Goal: Task Accomplishment & Management: Manage account settings

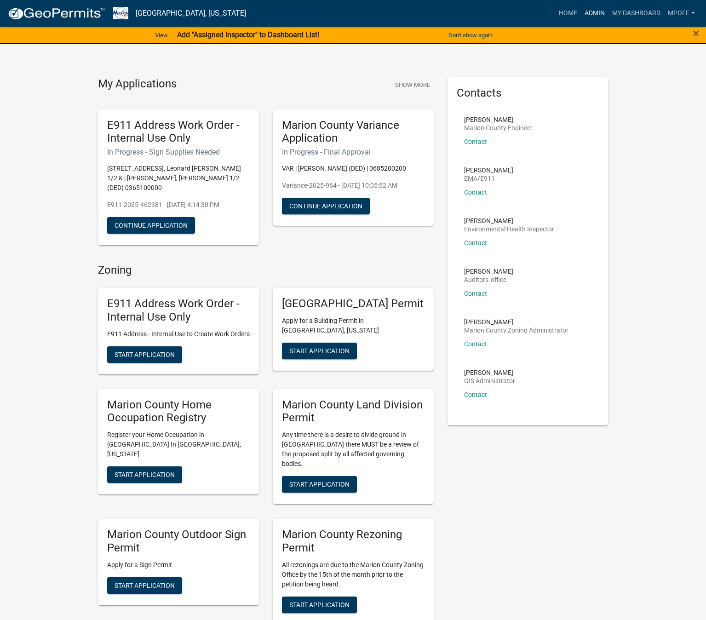
click at [590, 14] on link "Admin" at bounding box center [595, 13] width 28 height 17
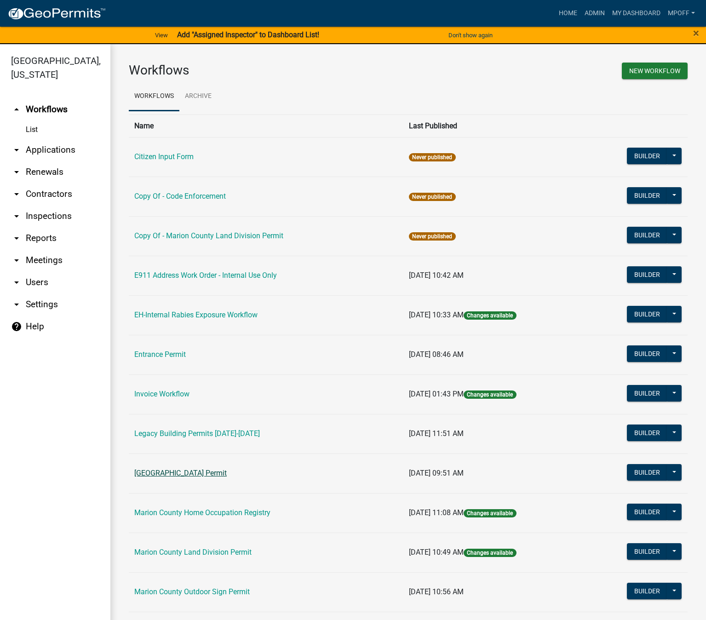
click at [187, 469] on link "[GEOGRAPHIC_DATA] Permit" at bounding box center [180, 473] width 92 height 9
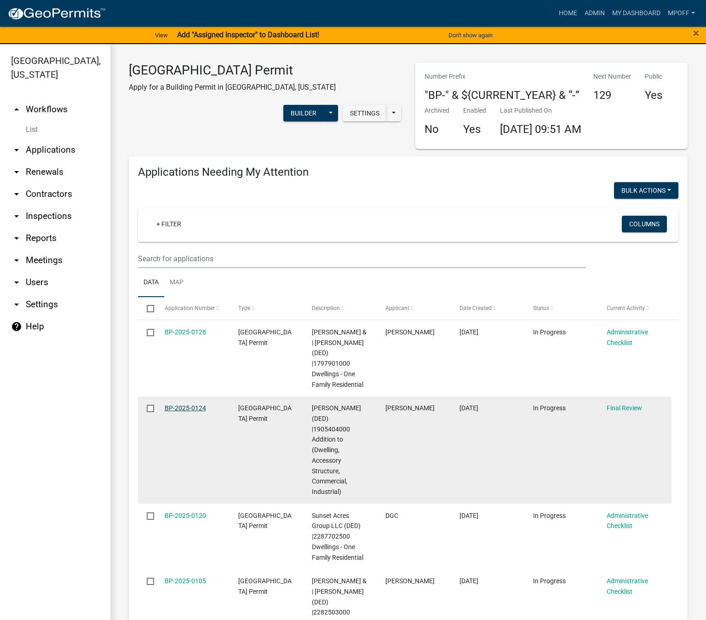
click at [186, 406] on link "BP-2025-0124" at bounding box center [185, 407] width 41 height 7
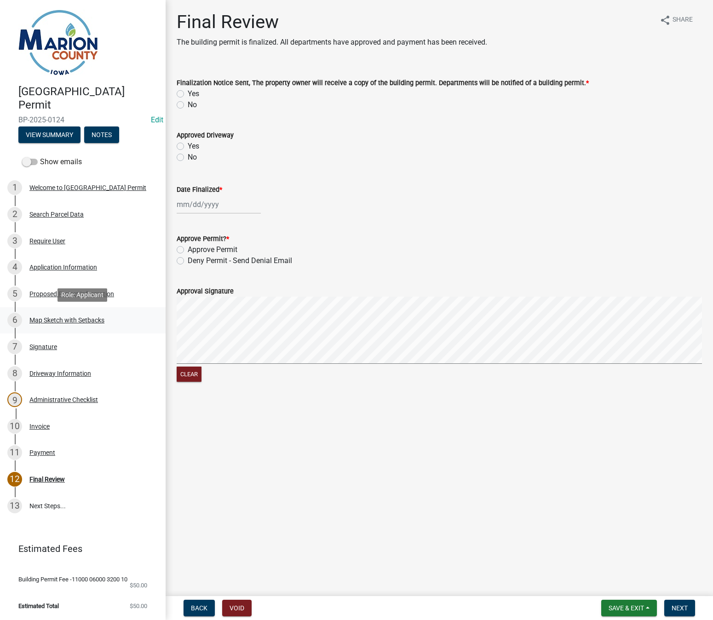
click at [70, 318] on div "Map Sketch with Setbacks" at bounding box center [66, 320] width 75 height 6
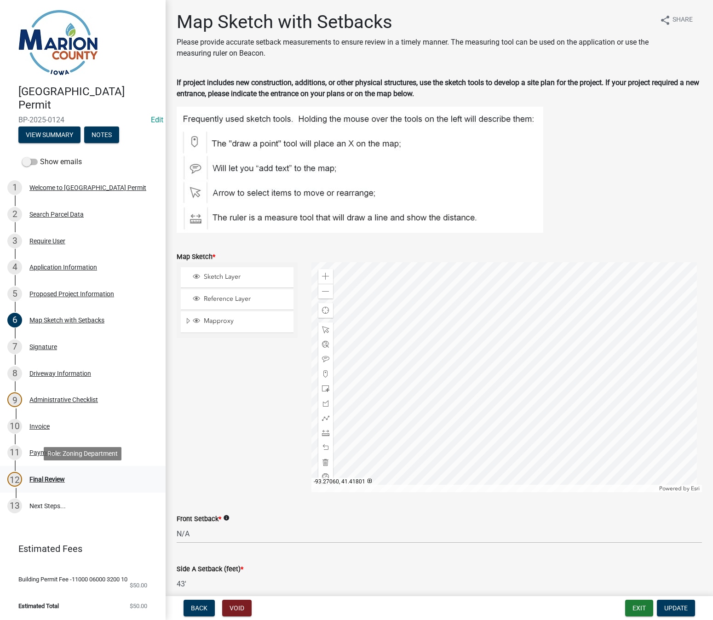
click at [55, 478] on div "Final Review" at bounding box center [46, 479] width 35 height 6
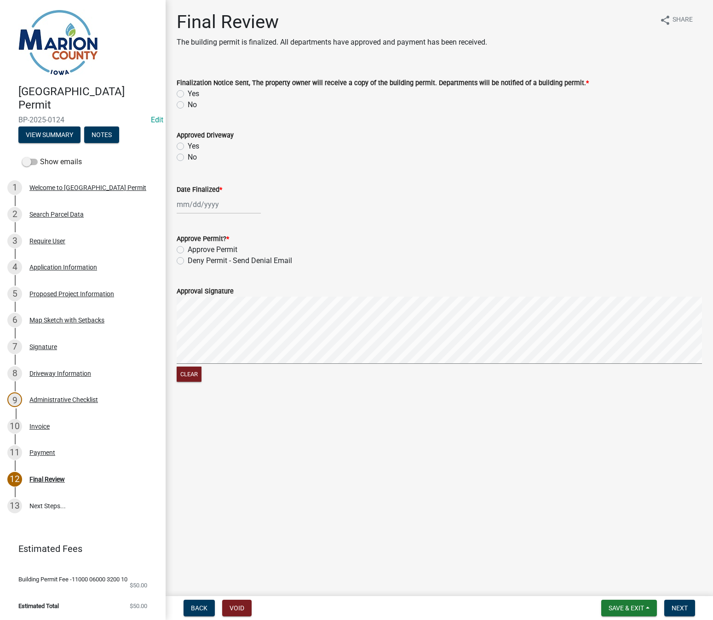
click at [188, 92] on label "Yes" at bounding box center [194, 93] width 12 height 11
click at [188, 92] on input "Yes" at bounding box center [191, 91] width 6 height 6
radio input "true"
click at [189, 207] on div at bounding box center [219, 204] width 84 height 19
select select "8"
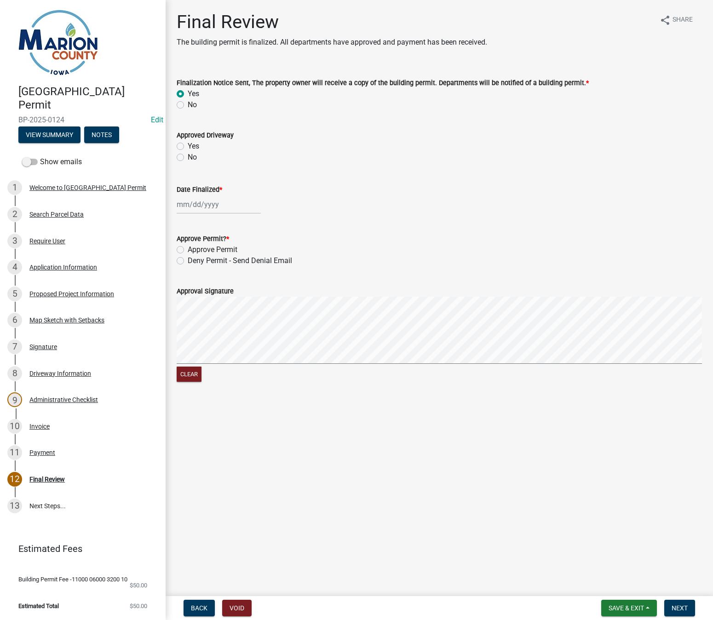
select select "2025"
click at [213, 280] on div "13" at bounding box center [215, 283] width 15 height 15
type input "[DATE]"
click at [188, 249] on label "Approve Permit" at bounding box center [213, 249] width 50 height 11
click at [188, 249] on input "Approve Permit" at bounding box center [191, 247] width 6 height 6
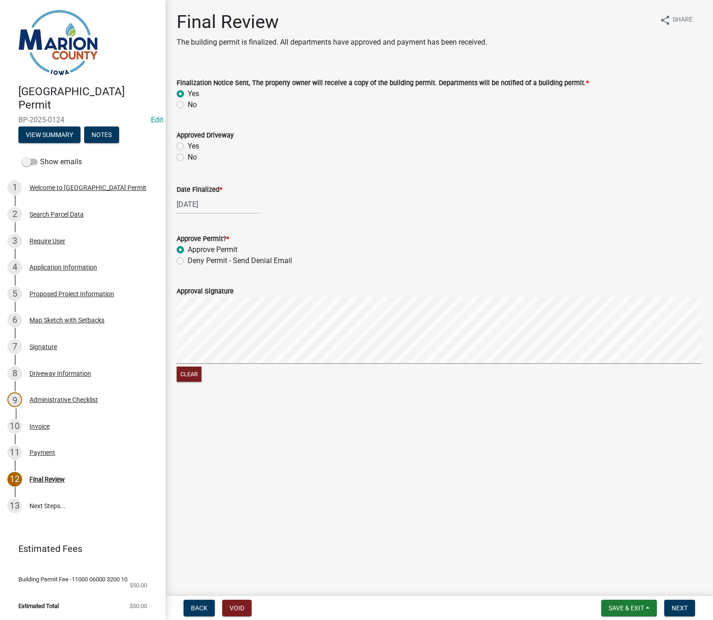
radio input "true"
click at [350, 366] on signature-pad at bounding box center [439, 332] width 525 height 70
click at [680, 609] on span "Next" at bounding box center [680, 608] width 16 height 7
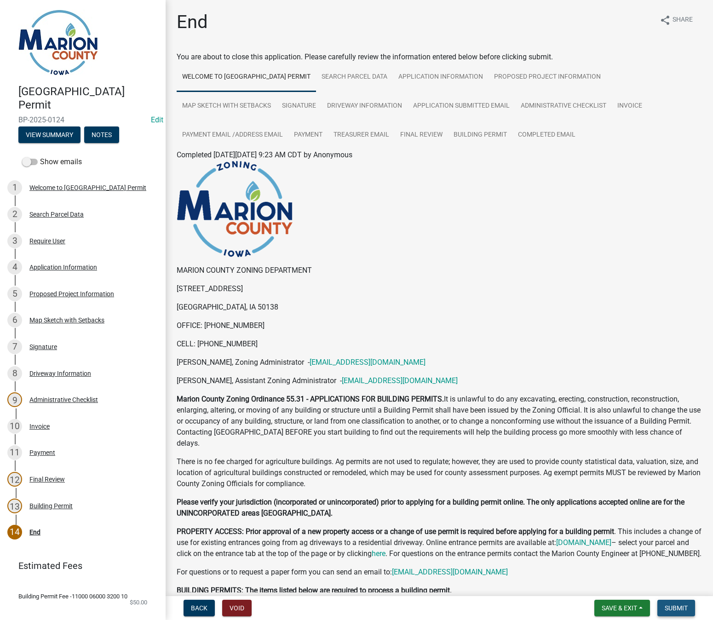
click at [675, 611] on span "Submit" at bounding box center [676, 608] width 23 height 7
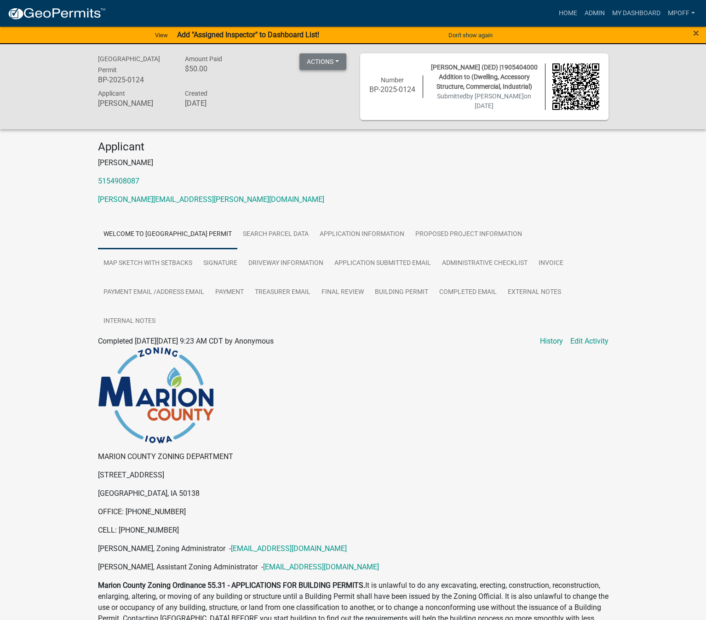
click at [333, 63] on button "Actions" at bounding box center [323, 61] width 47 height 17
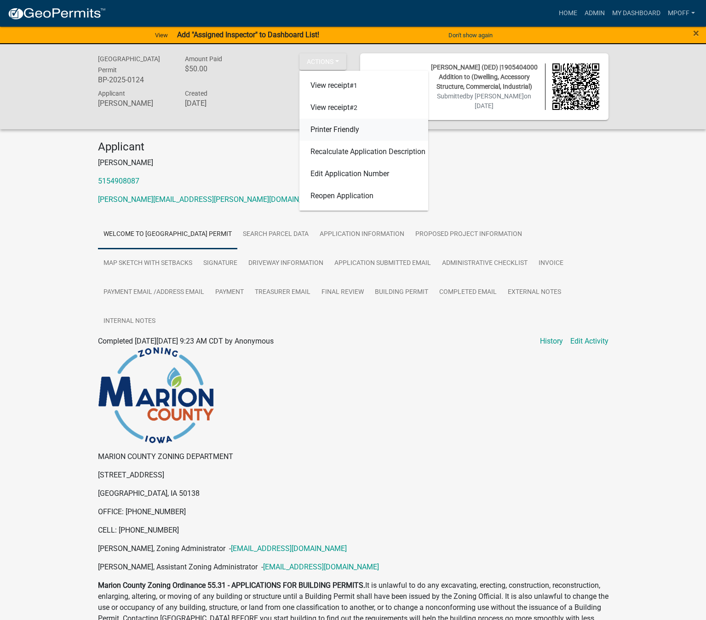
click at [335, 129] on link "Printer Friendly" at bounding box center [364, 130] width 129 height 22
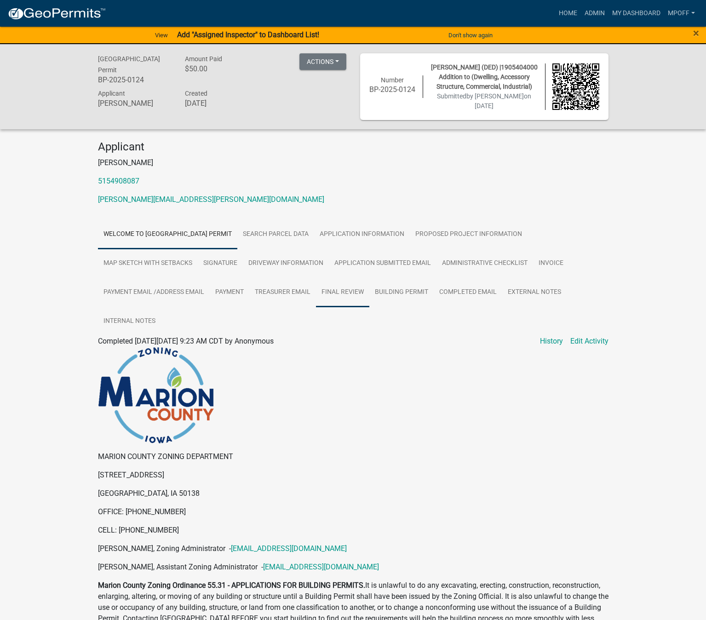
click at [347, 294] on link "Final Review" at bounding box center [342, 292] width 53 height 29
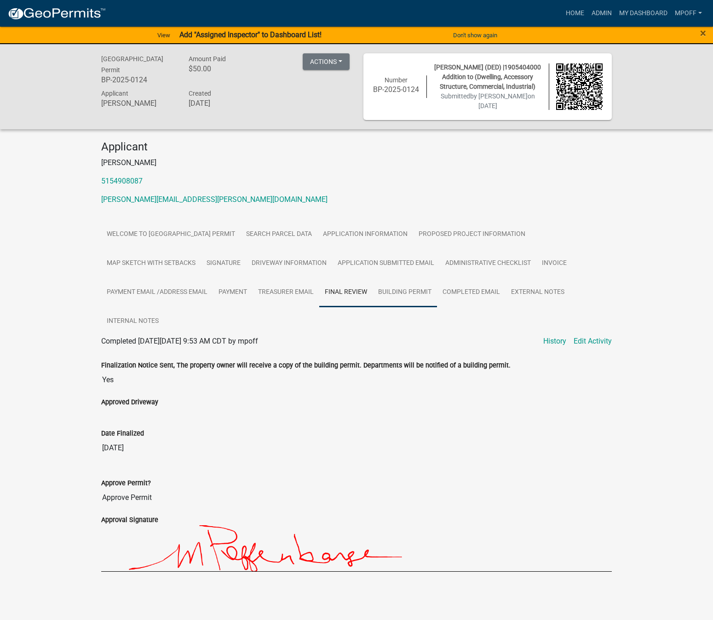
click at [409, 290] on link "Building Permit" at bounding box center [405, 292] width 64 height 29
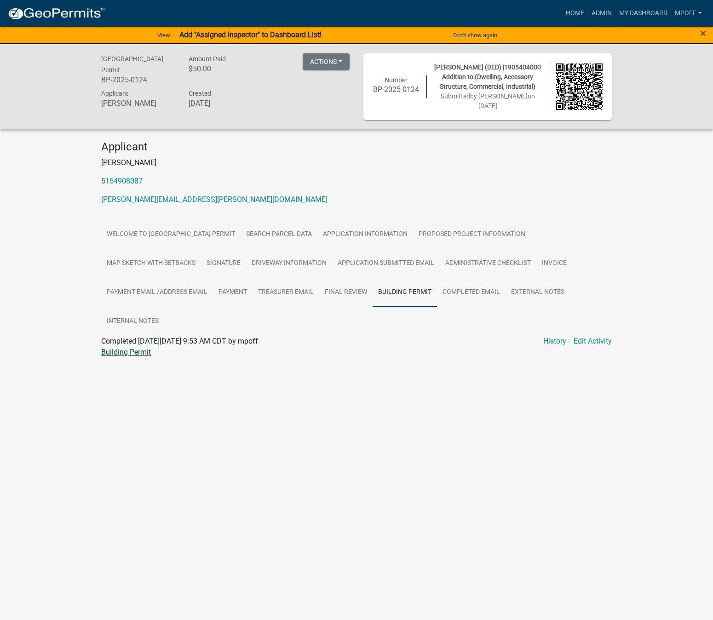
click at [131, 351] on link "Building Permit" at bounding box center [126, 352] width 50 height 9
click at [556, 262] on link "Invoice" at bounding box center [554, 263] width 36 height 29
click at [108, 354] on link "Invoice" at bounding box center [112, 352] width 23 height 9
click at [142, 288] on link "Payment Email /Address Email" at bounding box center [157, 292] width 112 height 29
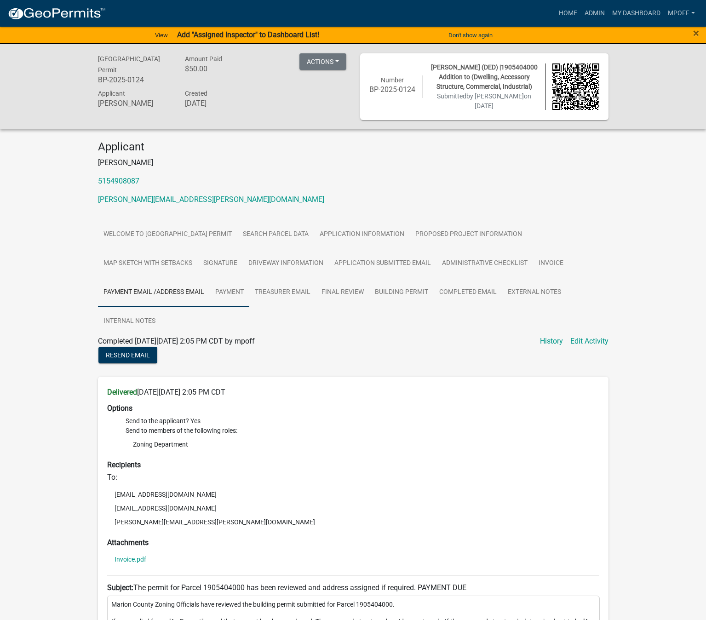
click at [238, 294] on link "Payment" at bounding box center [230, 292] width 40 height 29
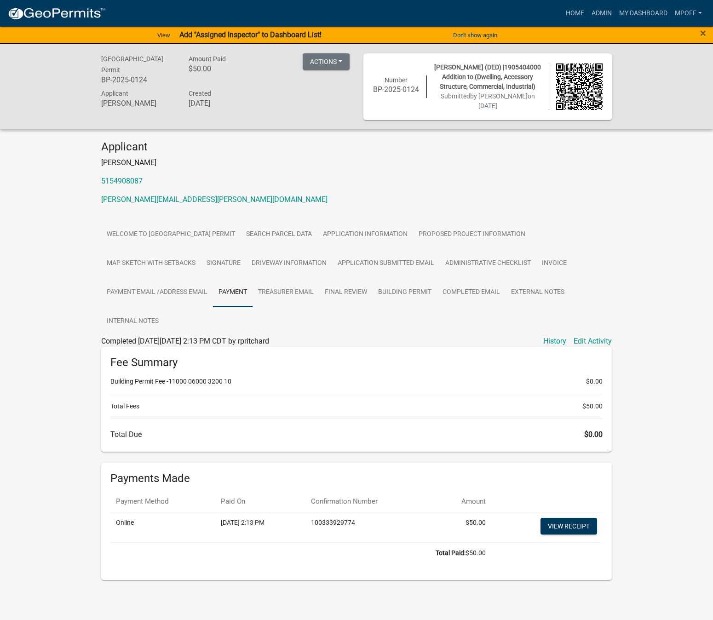
click at [565, 514] on td "View receipt" at bounding box center [546, 528] width 111 height 30
click at [570, 528] on link "View receipt" at bounding box center [569, 526] width 57 height 17
click at [131, 260] on link "Map Sketch with Setbacks" at bounding box center [151, 263] width 100 height 29
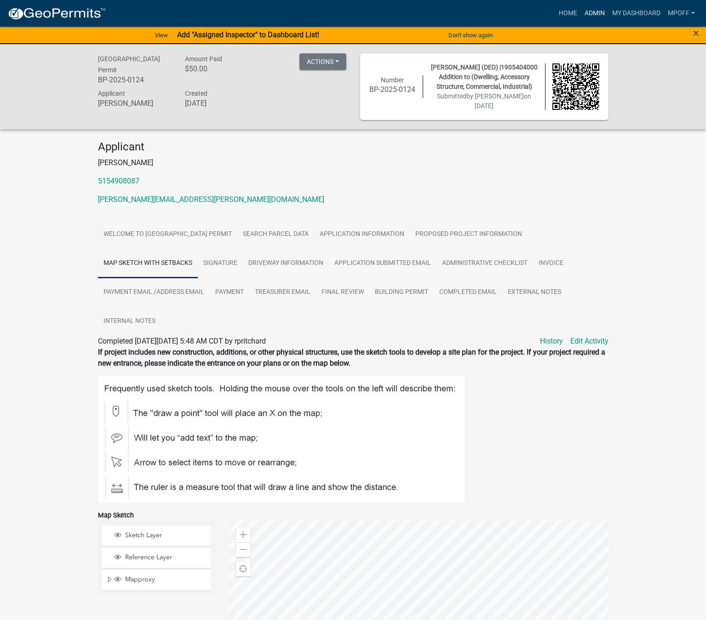
click at [593, 13] on link "Admin" at bounding box center [595, 13] width 28 height 17
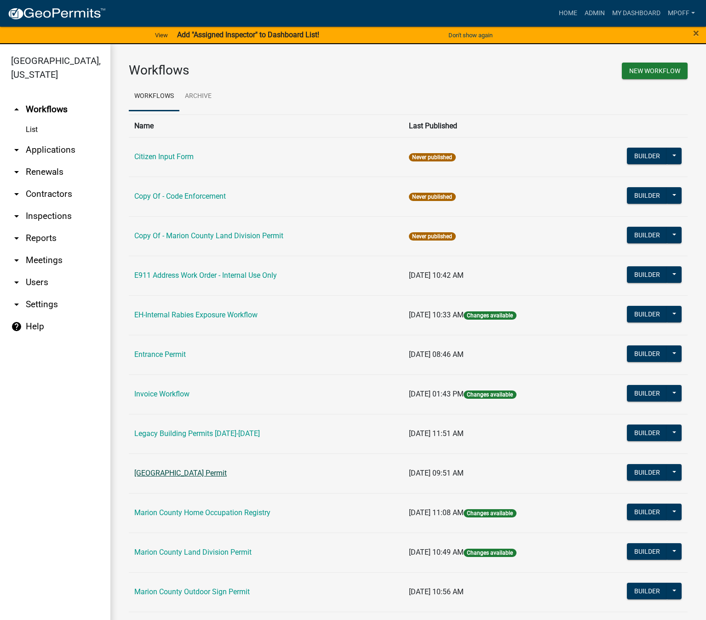
click at [178, 473] on link "[GEOGRAPHIC_DATA] Permit" at bounding box center [180, 473] width 92 height 9
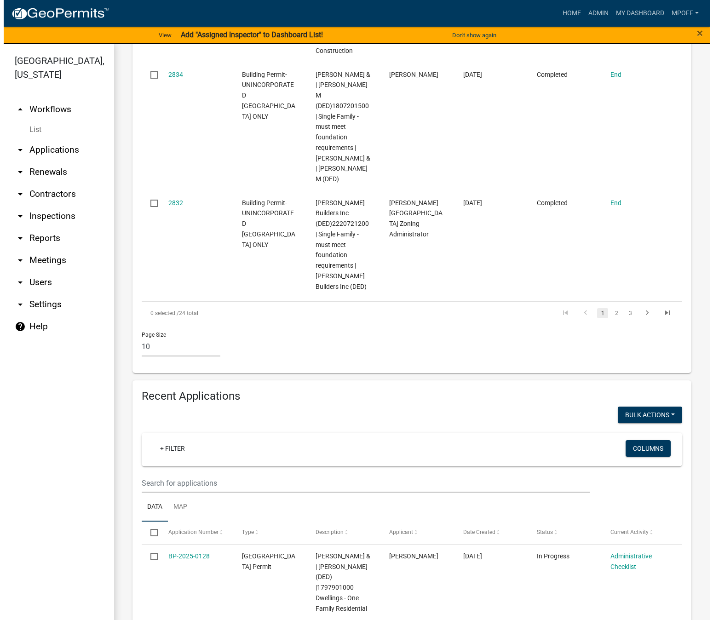
scroll to position [1150, 0]
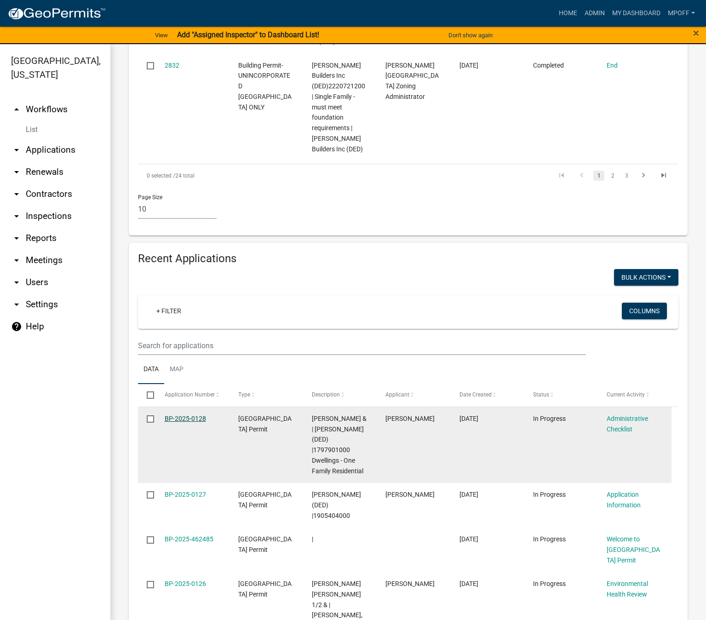
click at [193, 415] on link "BP-2025-0128" at bounding box center [185, 418] width 41 height 7
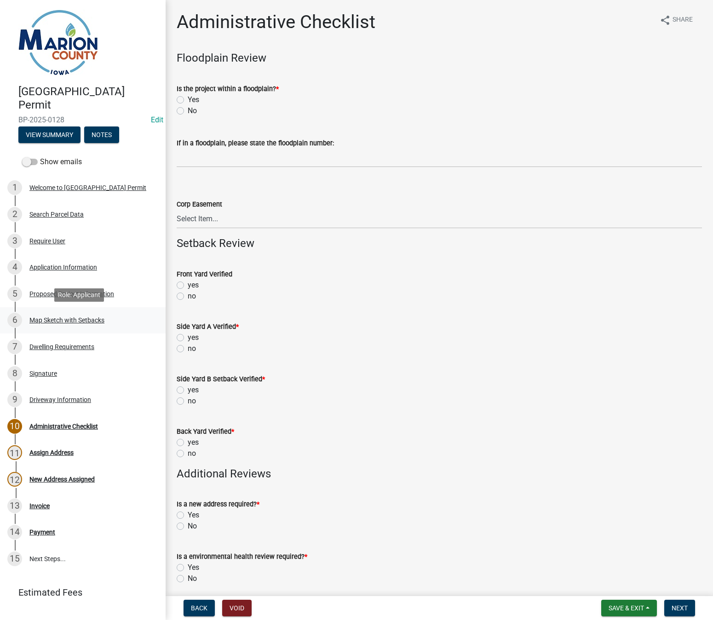
click at [83, 319] on div "Map Sketch with Setbacks" at bounding box center [66, 320] width 75 height 6
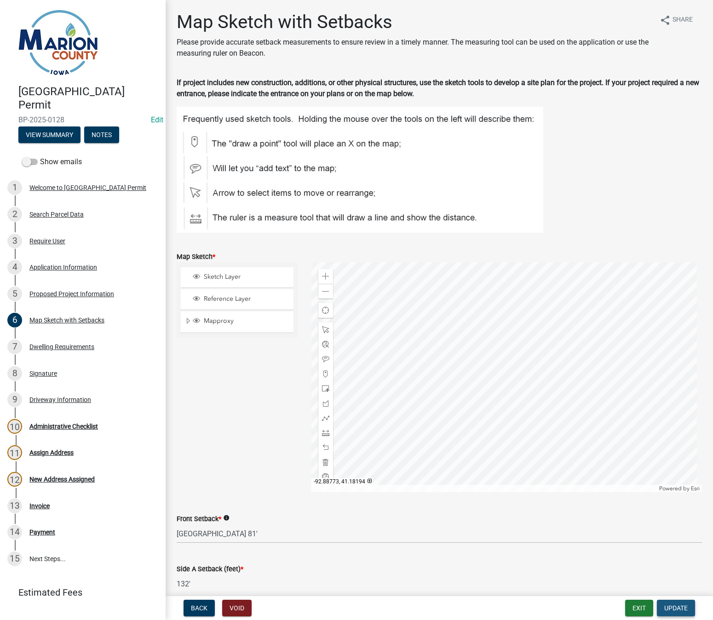
click at [678, 612] on button "Update" at bounding box center [676, 608] width 38 height 17
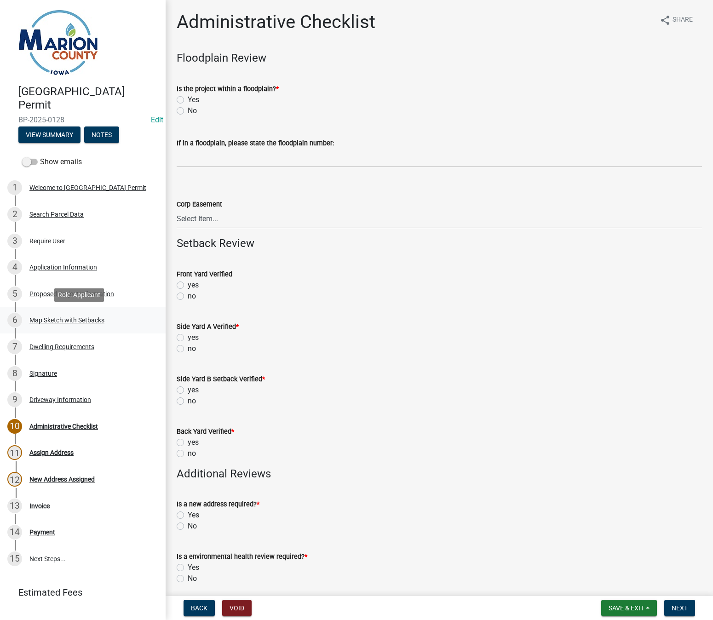
click at [54, 319] on div "Map Sketch with Setbacks" at bounding box center [66, 320] width 75 height 6
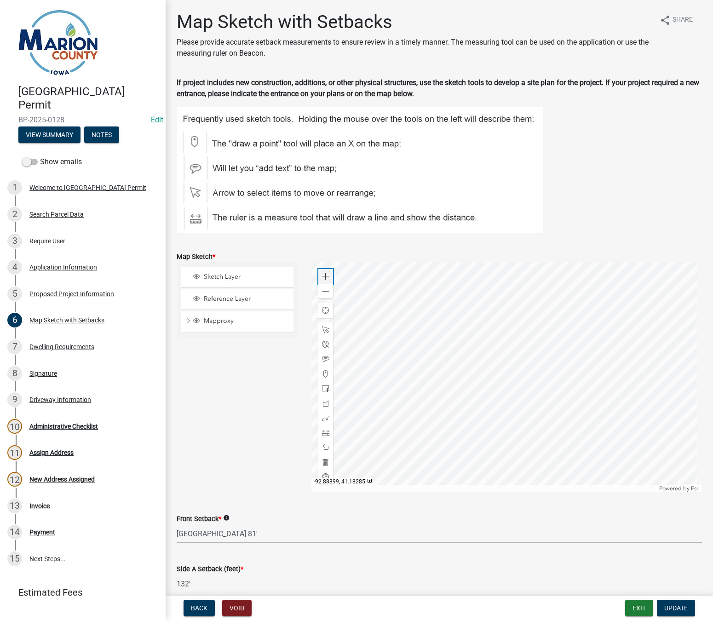
click at [322, 277] on span at bounding box center [325, 276] width 7 height 7
click at [70, 293] on div "Proposed Project Information" at bounding box center [71, 294] width 85 height 6
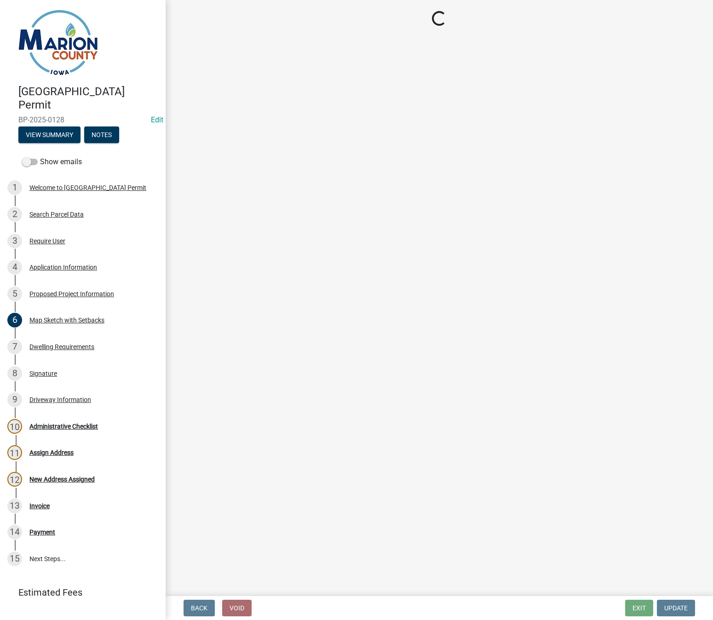
select select "ad82ad94-9bd8-43b2-a066-f5ac38fcadf5"
select select "f37e860c-a887-41e0-a466-b738e3b0a2db"
select select "065d24aa-3ada-417f-a972-92ea53cc0ddb"
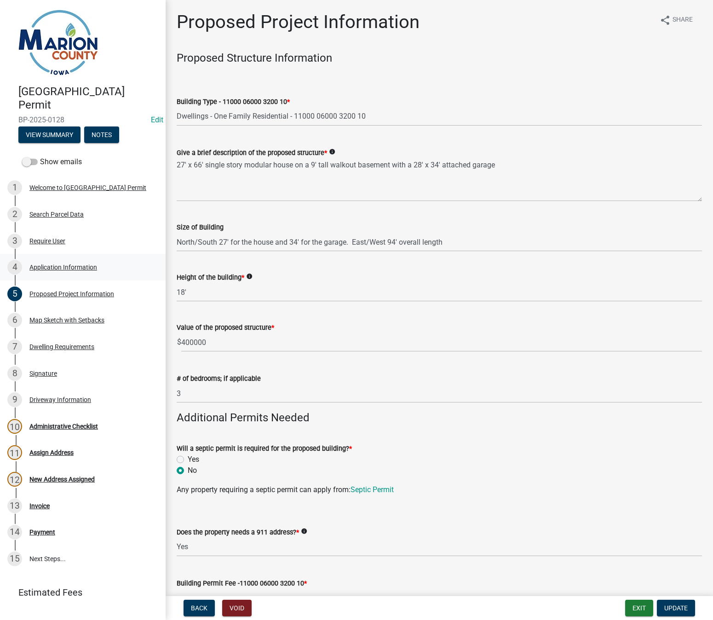
click at [66, 267] on div "Application Information" at bounding box center [63, 267] width 68 height 6
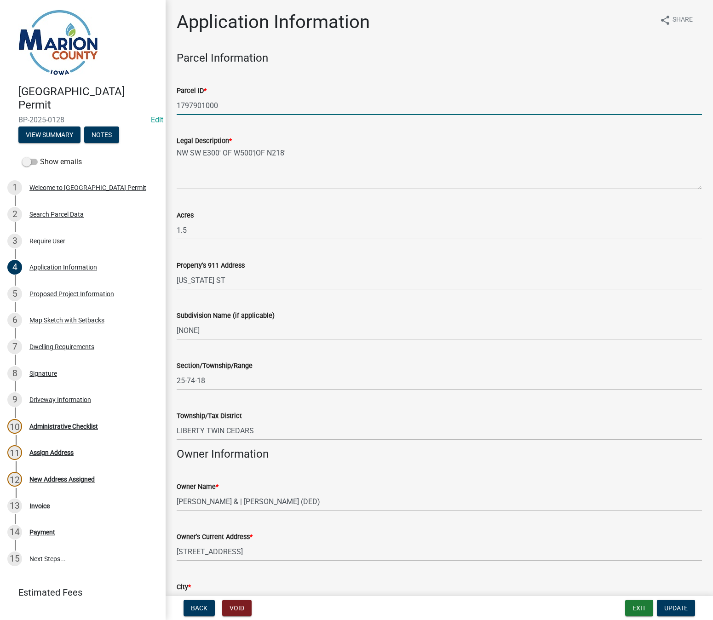
drag, startPoint x: 224, startPoint y: 105, endPoint x: 156, endPoint y: 100, distance: 67.8
click at [156, 100] on div "[GEOGRAPHIC_DATA] Permit BP-2025-0128 Edit View Summary Notes Show emails 1 Wel…" at bounding box center [356, 310] width 713 height 620
click at [689, 611] on button "Update" at bounding box center [676, 608] width 38 height 17
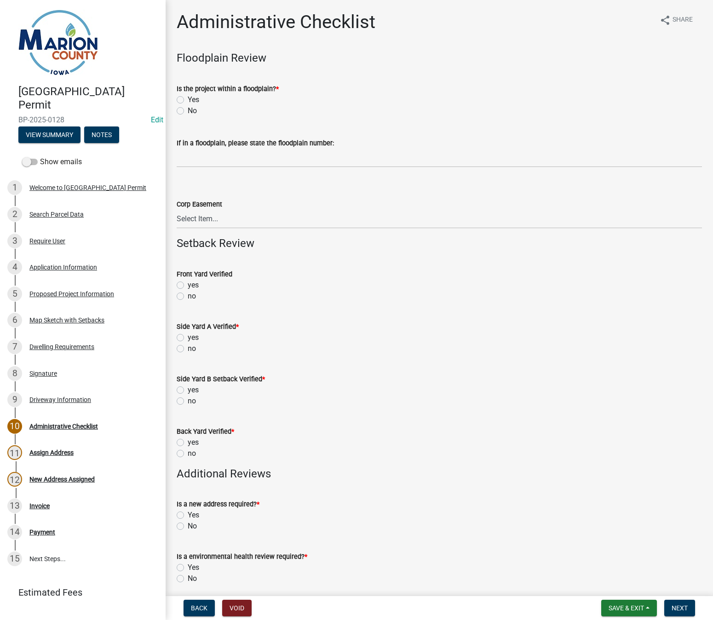
click at [188, 110] on label "No" at bounding box center [192, 110] width 9 height 11
click at [188, 110] on input "No" at bounding box center [191, 108] width 6 height 6
radio input "true"
click at [188, 296] on label "no" at bounding box center [192, 296] width 8 height 11
click at [188, 296] on input "no" at bounding box center [191, 294] width 6 height 6
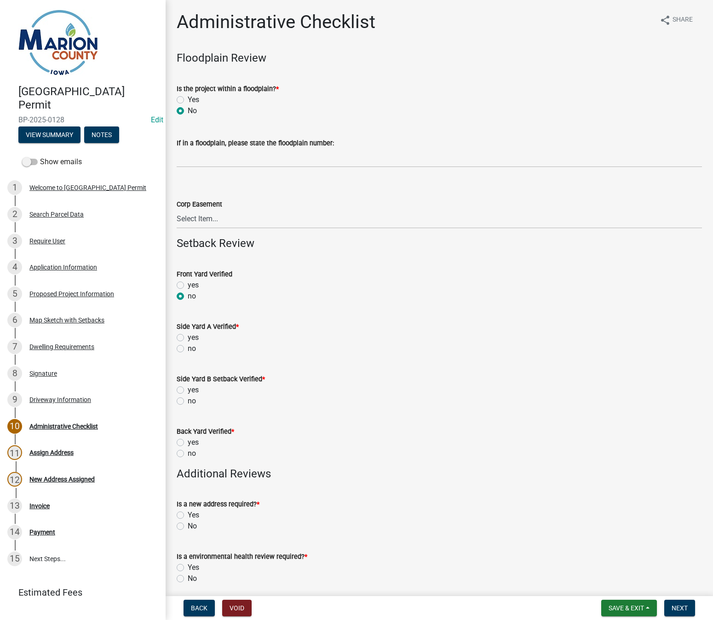
radio input "true"
click at [188, 348] on label "no" at bounding box center [192, 348] width 8 height 11
click at [188, 348] on input "no" at bounding box center [191, 346] width 6 height 6
radio input "true"
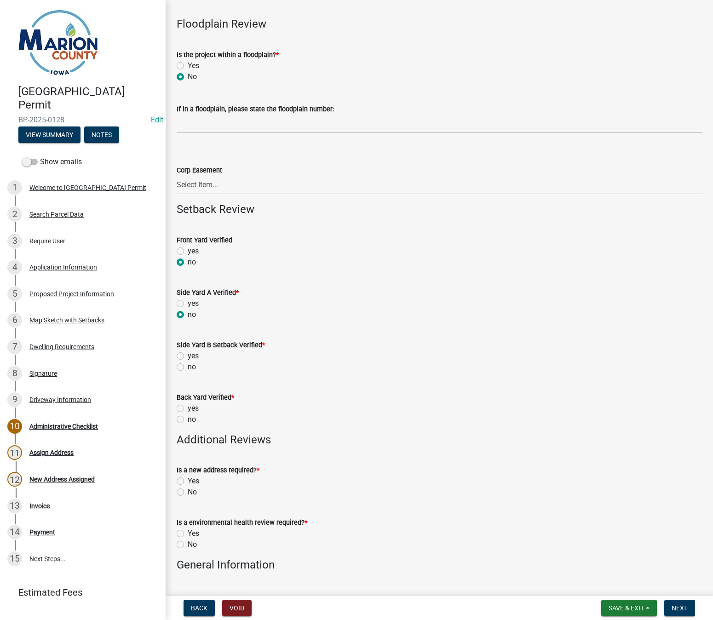
scroll to position [138, 0]
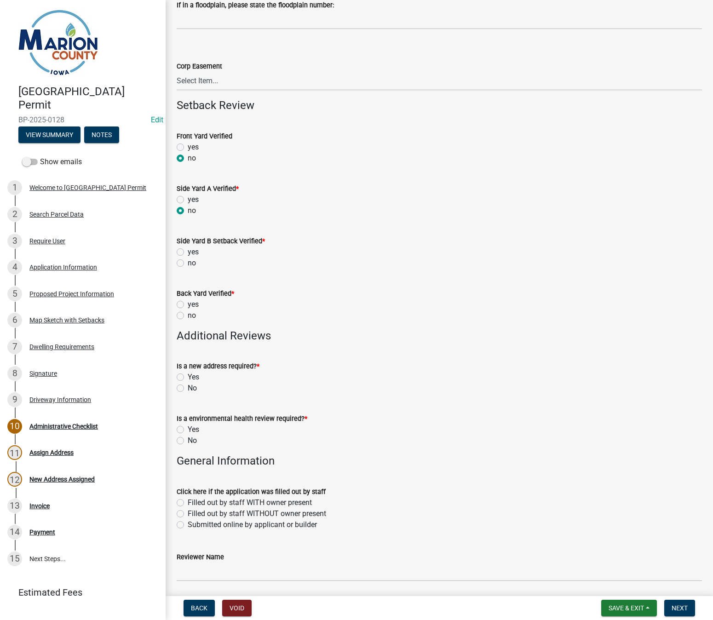
click at [188, 262] on label "no" at bounding box center [192, 263] width 8 height 11
click at [188, 262] on input "no" at bounding box center [191, 261] width 6 height 6
radio input "true"
click at [188, 317] on label "no" at bounding box center [192, 315] width 8 height 11
click at [188, 316] on input "no" at bounding box center [191, 313] width 6 height 6
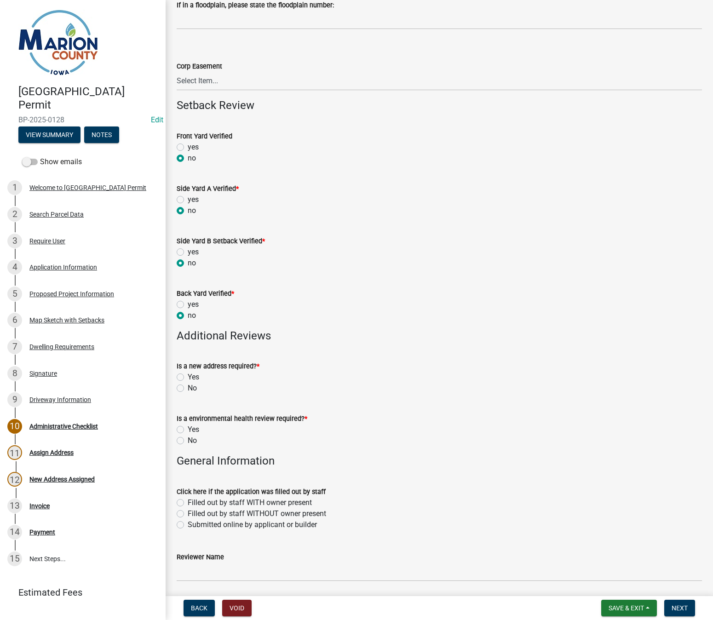
radio input "true"
click at [188, 376] on label "Yes" at bounding box center [194, 377] width 12 height 11
click at [188, 376] on input "Yes" at bounding box center [191, 375] width 6 height 6
radio input "true"
click at [63, 265] on div "Application Information" at bounding box center [63, 267] width 68 height 6
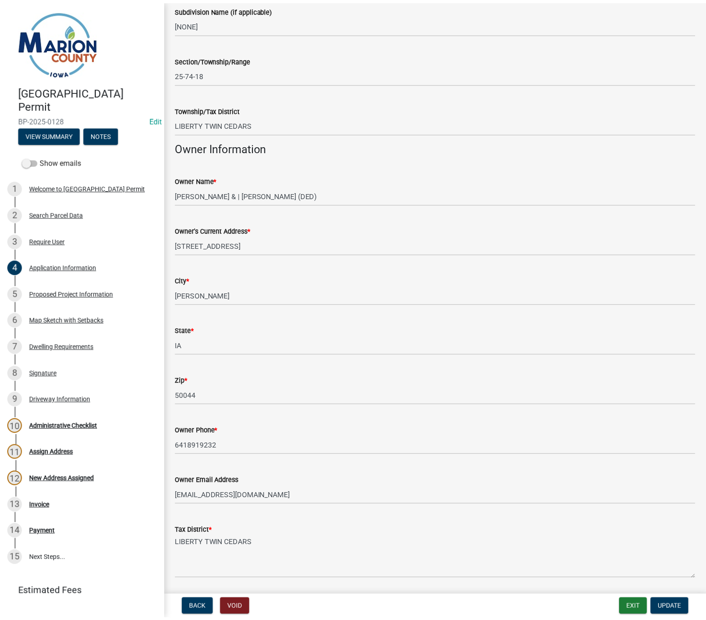
scroll to position [322, 0]
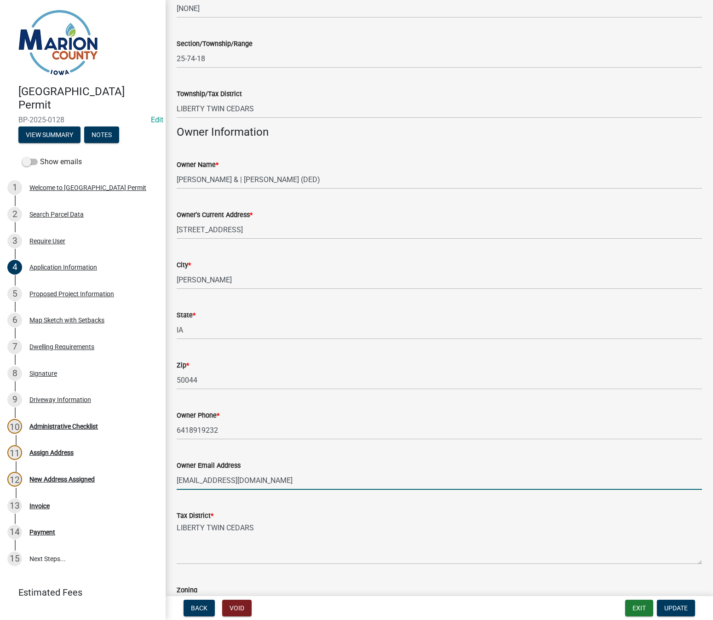
drag, startPoint x: 274, startPoint y: 482, endPoint x: 172, endPoint y: 479, distance: 102.2
click at [172, 479] on div "Owner Email Address [EMAIL_ADDRESS][DOMAIN_NAME]" at bounding box center [439, 468] width 539 height 43
click at [634, 608] on button "Exit" at bounding box center [639, 608] width 28 height 17
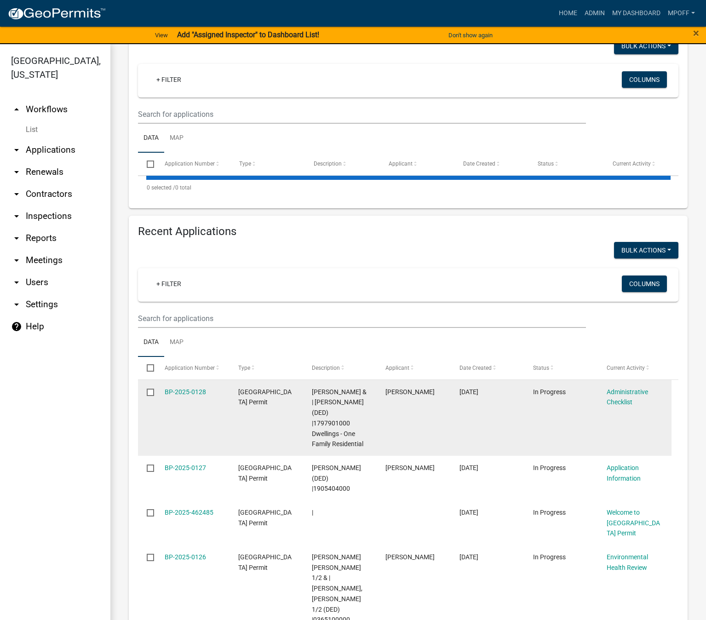
scroll to position [184, 0]
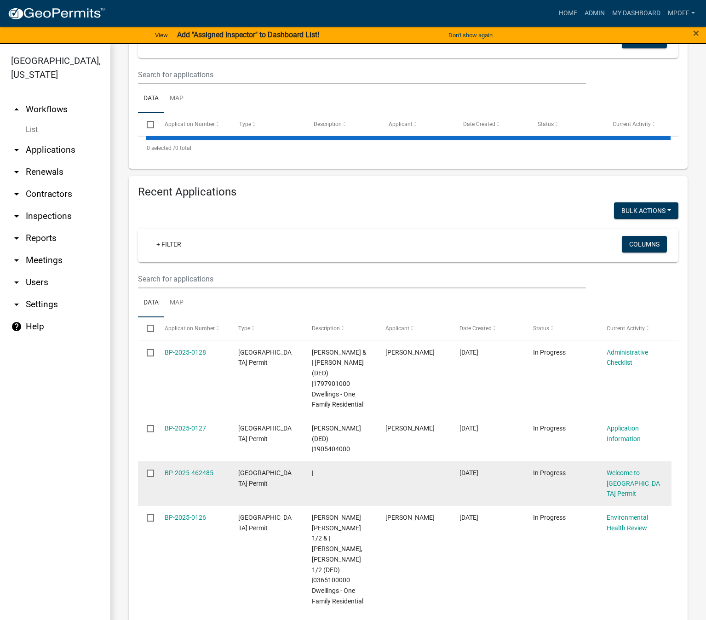
click at [150, 470] on input "checkbox" at bounding box center [150, 473] width 6 height 6
checkbox input "true"
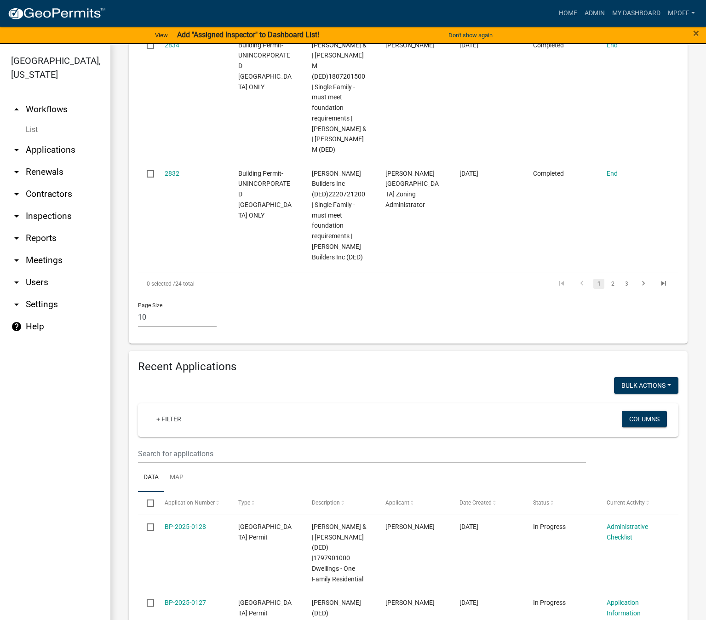
scroll to position [1196, 0]
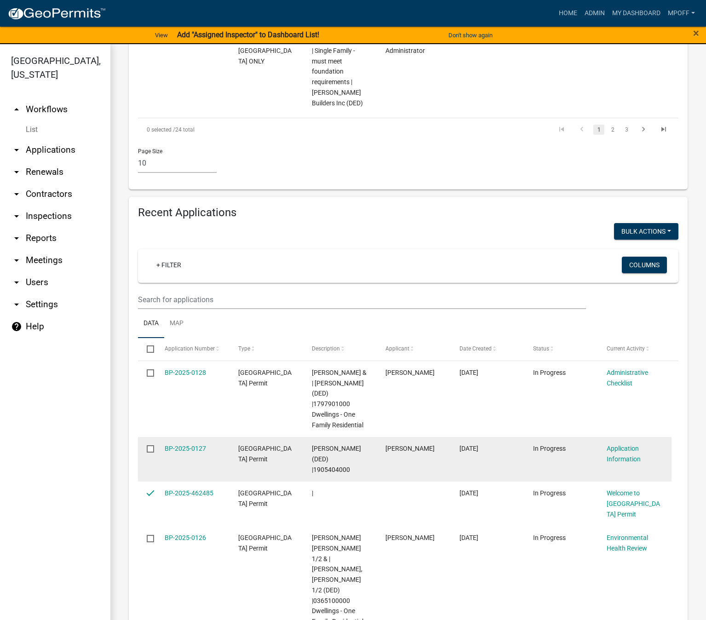
click at [153, 445] on input "checkbox" at bounding box center [150, 448] width 6 height 6
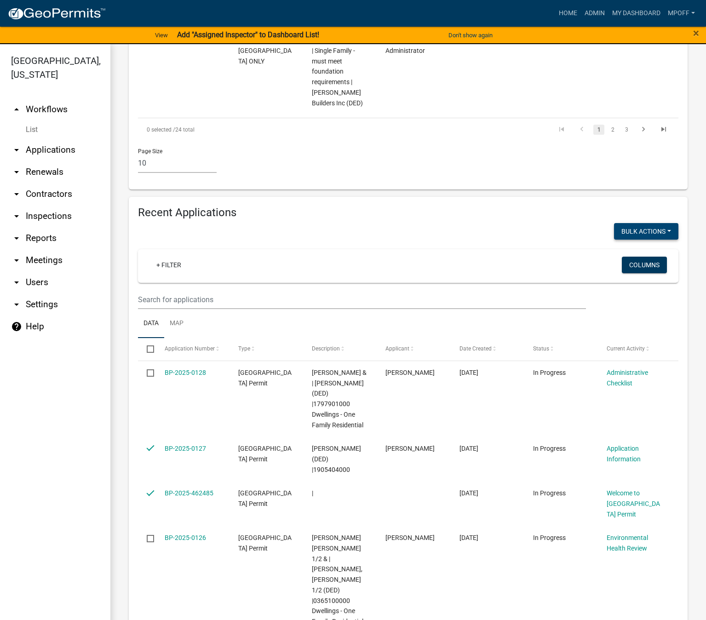
click at [629, 244] on button "Void" at bounding box center [642, 255] width 74 height 22
checkbox input "false"
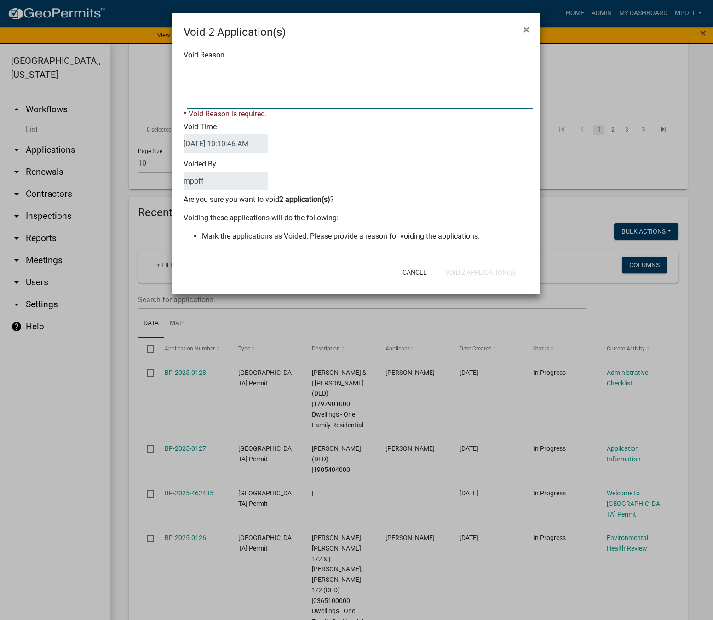
click at [312, 97] on textarea "Void Reason" at bounding box center [360, 86] width 346 height 46
type textarea "duplicate"
click at [487, 272] on div "Cancel Void 2 Application(s)" at bounding box center [416, 272] width 227 height 24
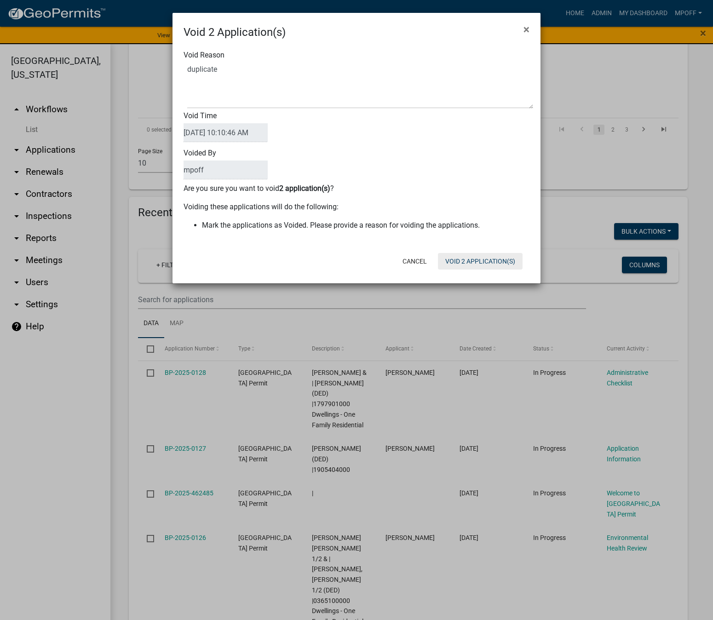
click at [468, 260] on button "Void 2 Application(s)" at bounding box center [480, 261] width 85 height 17
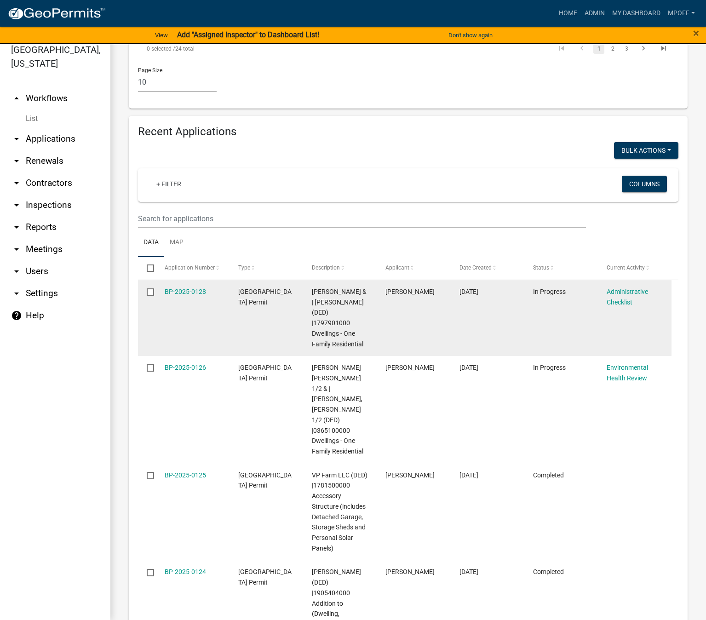
scroll to position [1250, 0]
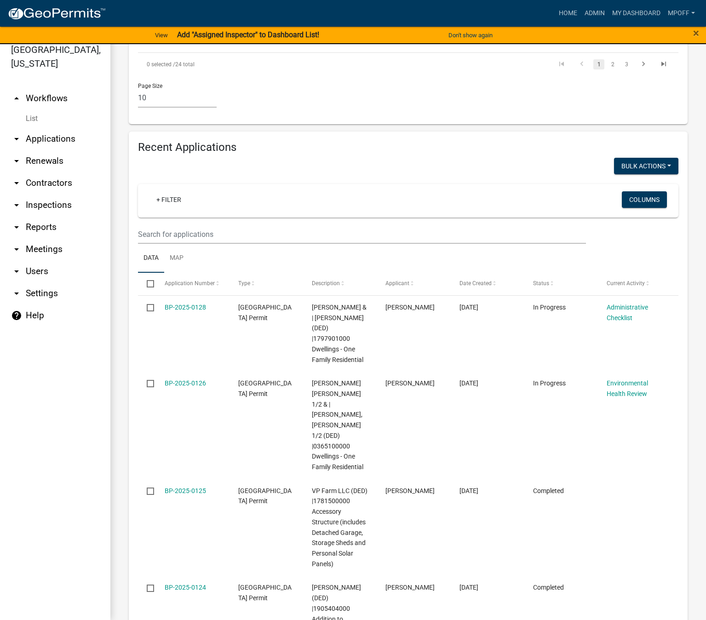
click at [34, 109] on link "List" at bounding box center [55, 118] width 110 height 18
